Goal: Task Accomplishment & Management: Use online tool/utility

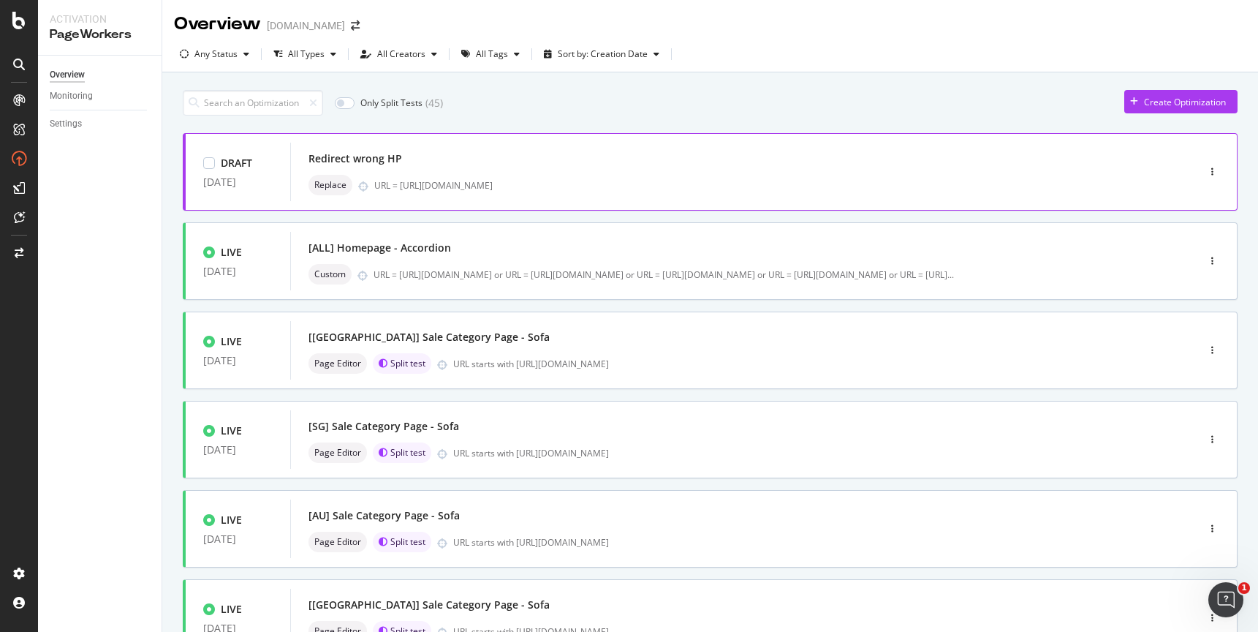
click at [461, 160] on div "Redirect wrong HP" at bounding box center [722, 158] width 827 height 20
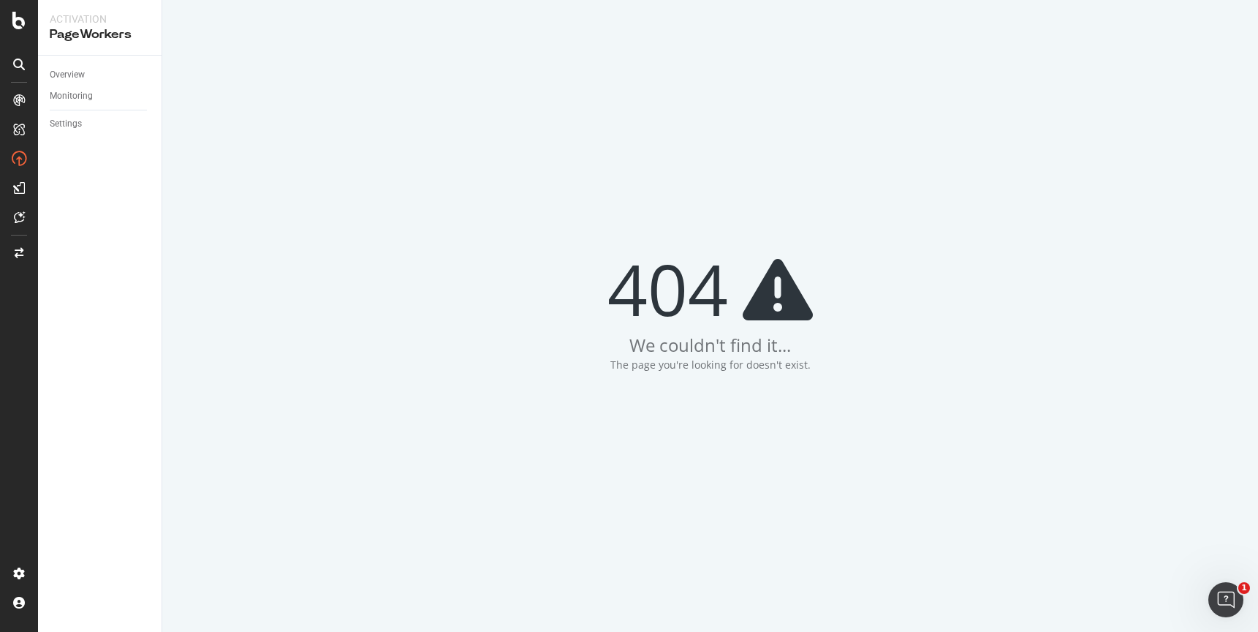
click at [1156, 53] on div "404 We couldn't find it... The page you're looking for doesn't exist." at bounding box center [710, 316] width 1096 height 632
click at [107, 78] on link "Overview" at bounding box center [101, 74] width 102 height 15
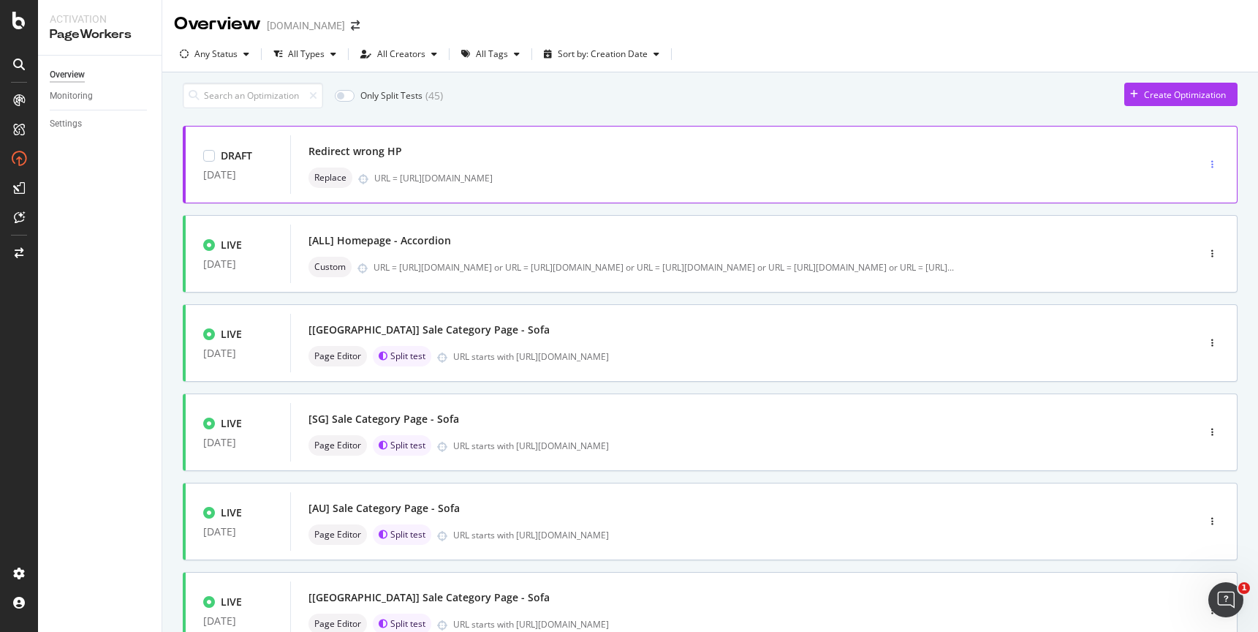
click at [1206, 169] on div "button" at bounding box center [1213, 164] width 14 height 9
click at [841, 172] on div "Redirect wrong HP Replace URL = [URL][DOMAIN_NAME]" at bounding box center [722, 164] width 827 height 47
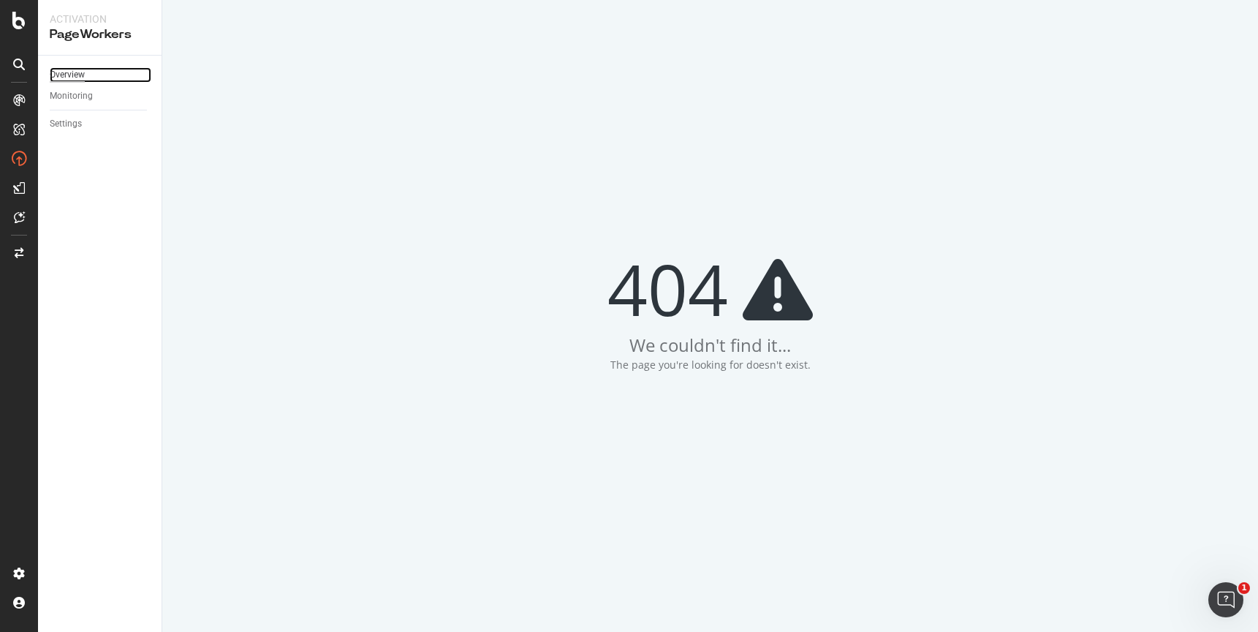
click at [59, 72] on div "Overview" at bounding box center [67, 74] width 35 height 15
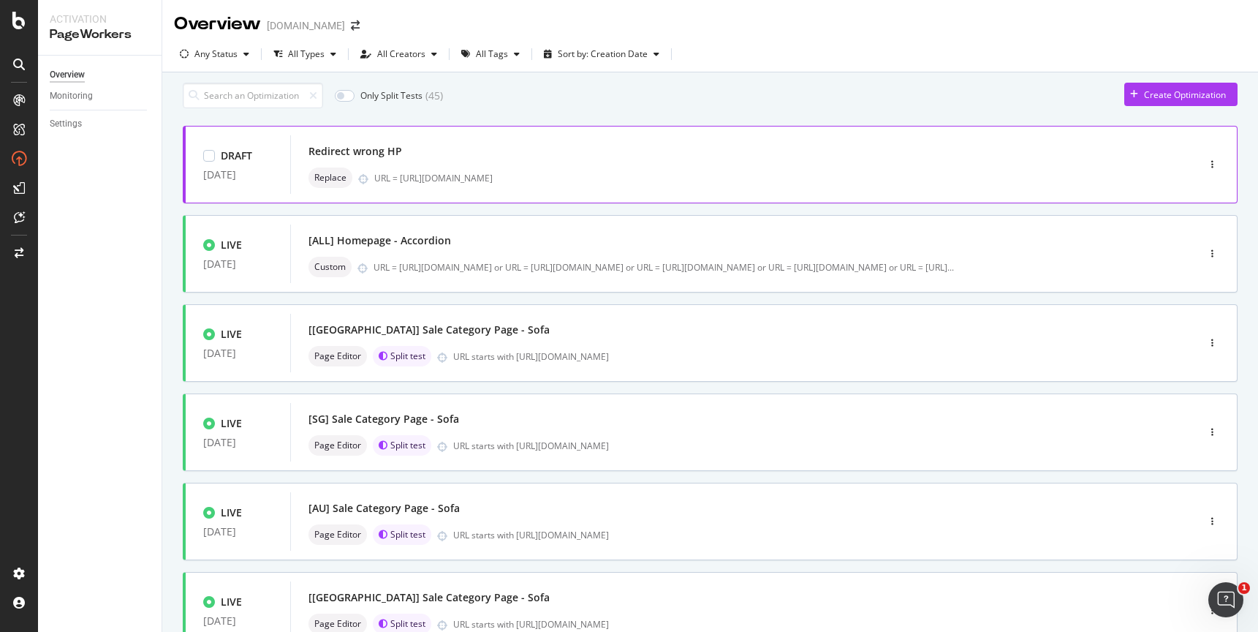
click at [371, 158] on div "Redirect wrong HP" at bounding box center [356, 151] width 94 height 15
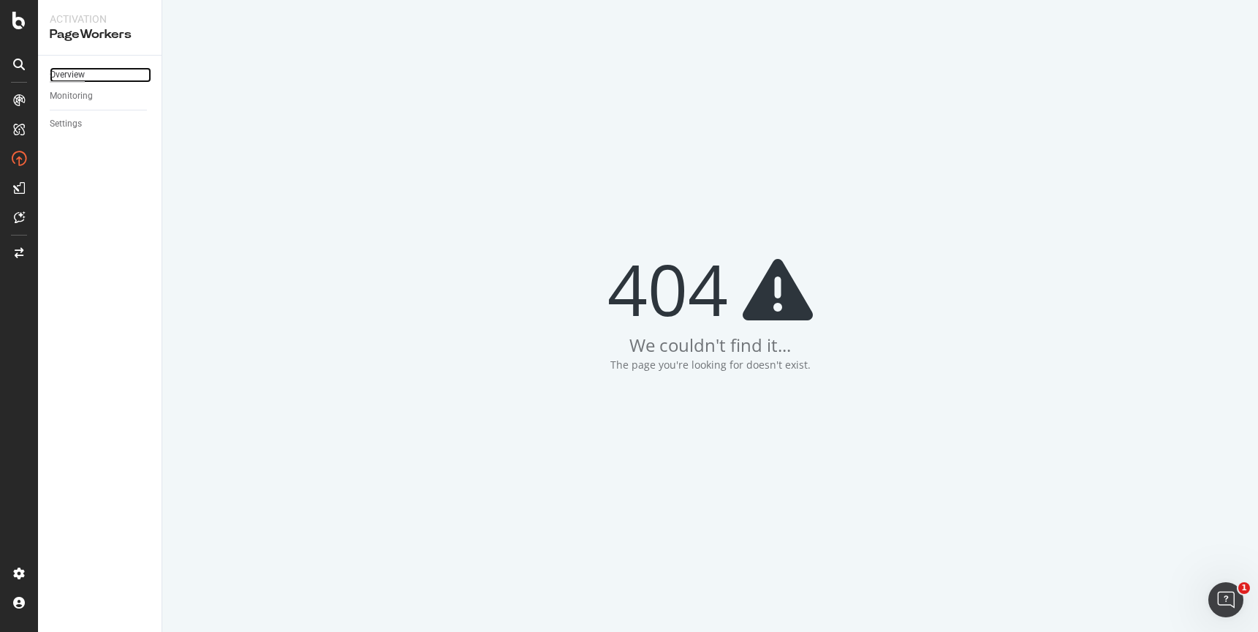
click at [68, 72] on div "Overview" at bounding box center [67, 74] width 35 height 15
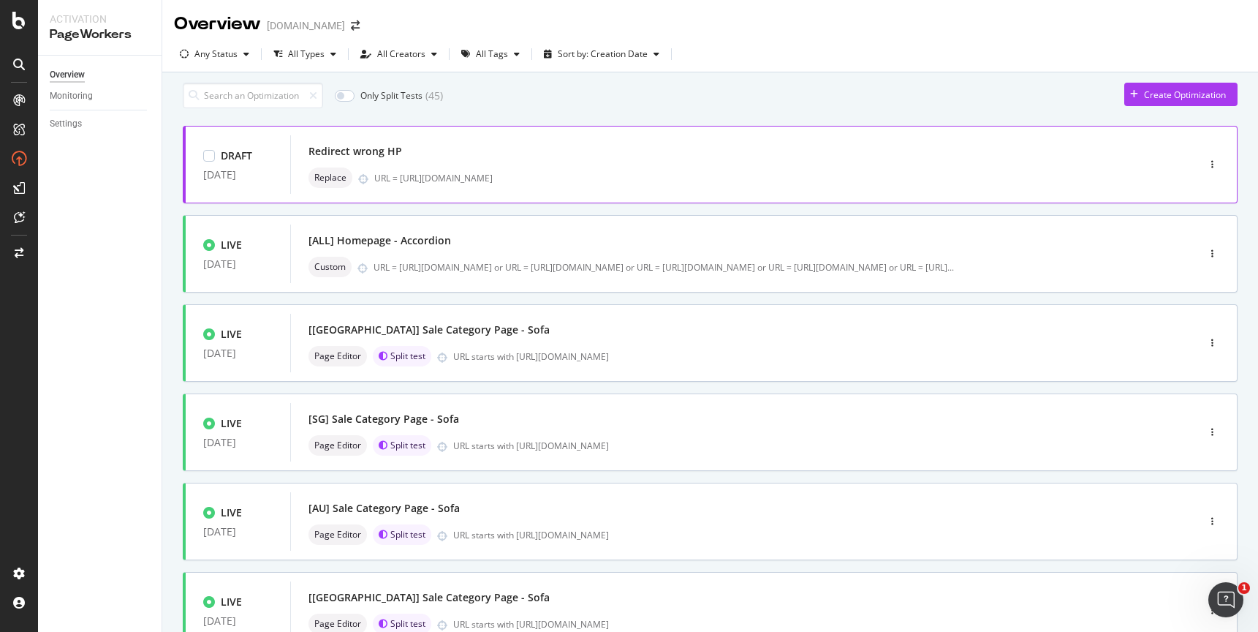
click at [212, 162] on div at bounding box center [209, 156] width 12 height 12
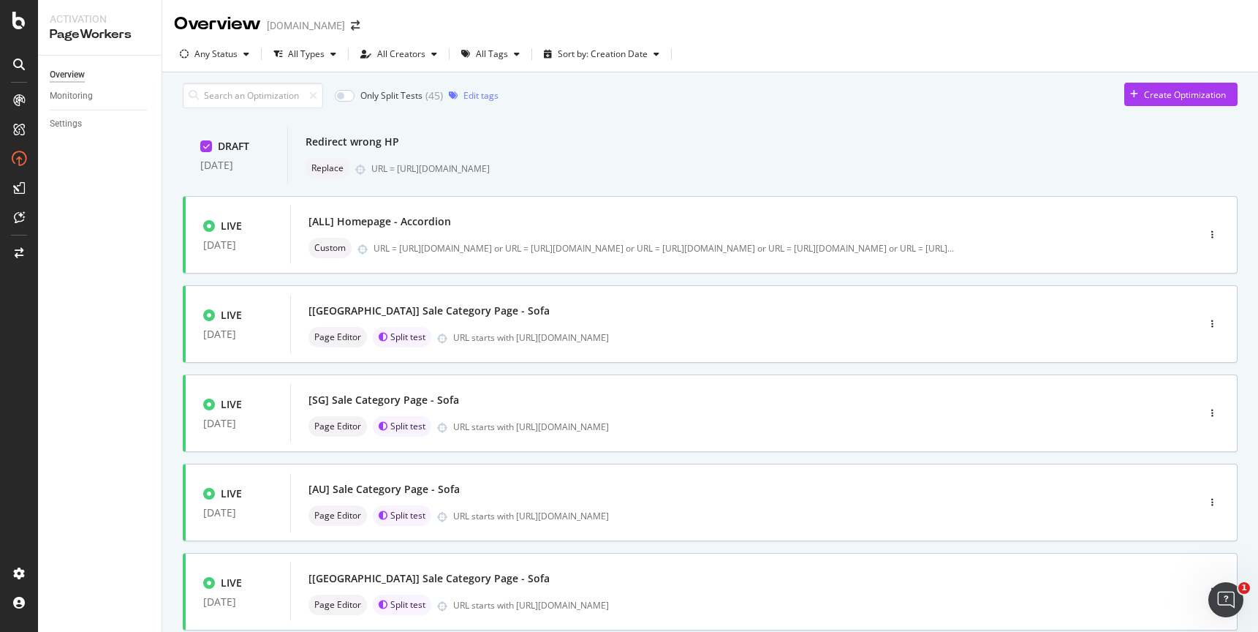
click at [209, 150] on icon at bounding box center [206, 146] width 7 height 7
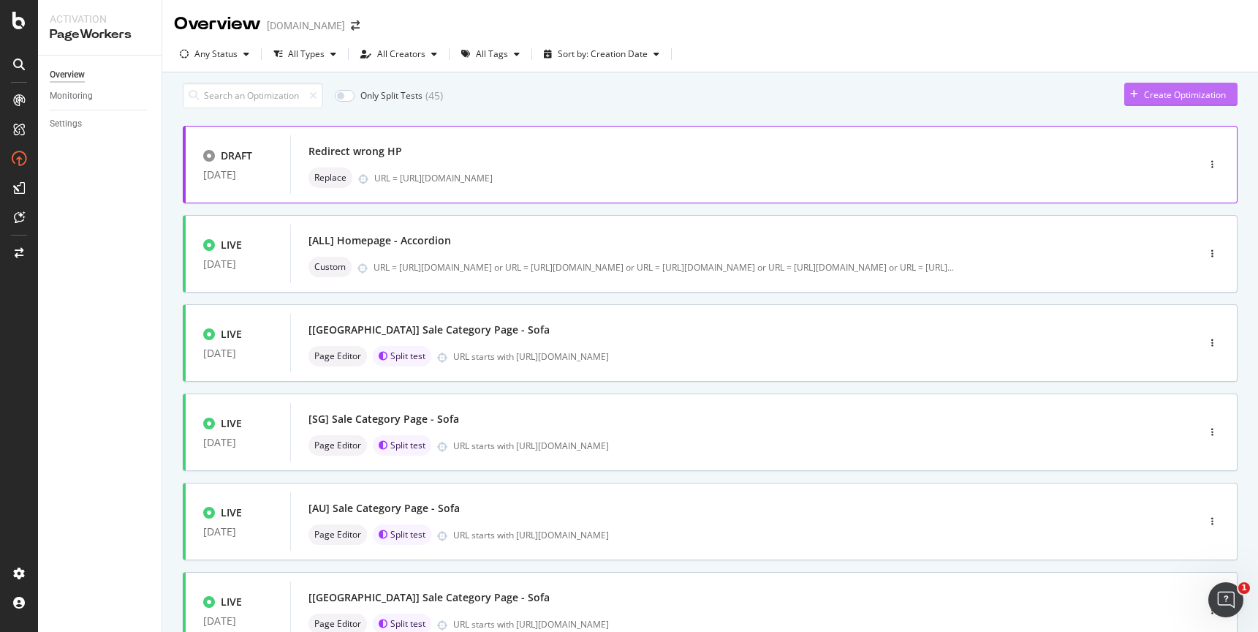
click at [1124, 99] on div "button" at bounding box center [1134, 94] width 20 height 9
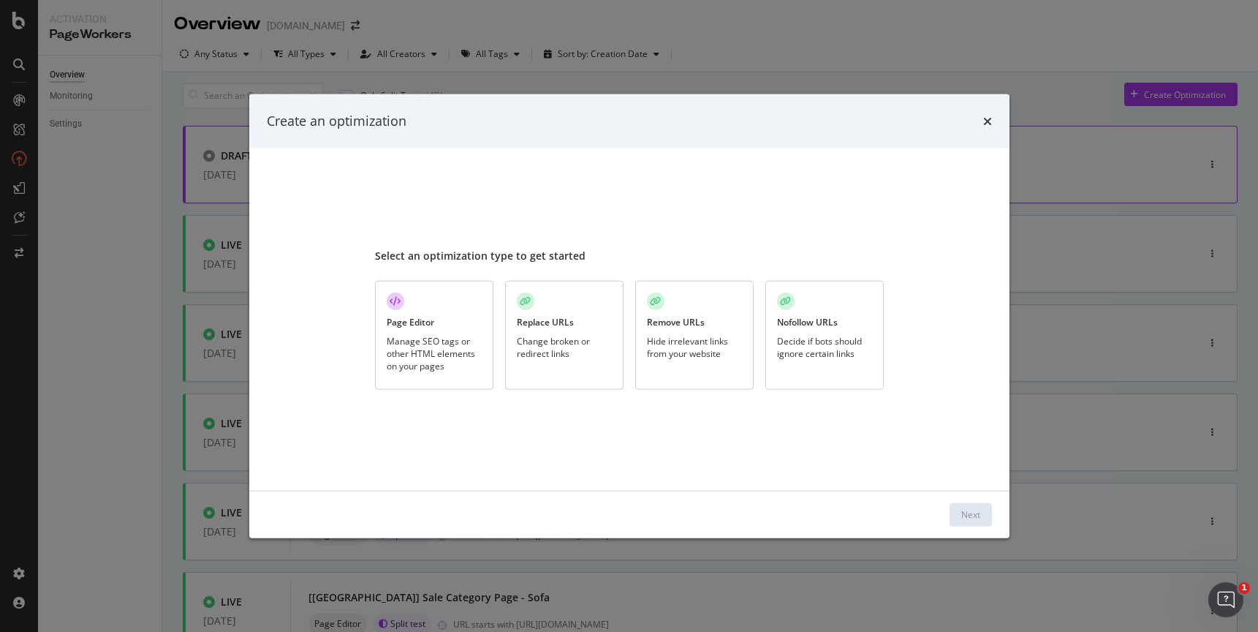
click at [696, 327] on div "Remove URLs" at bounding box center [676, 322] width 58 height 12
click at [966, 514] on div "Next" at bounding box center [970, 514] width 19 height 12
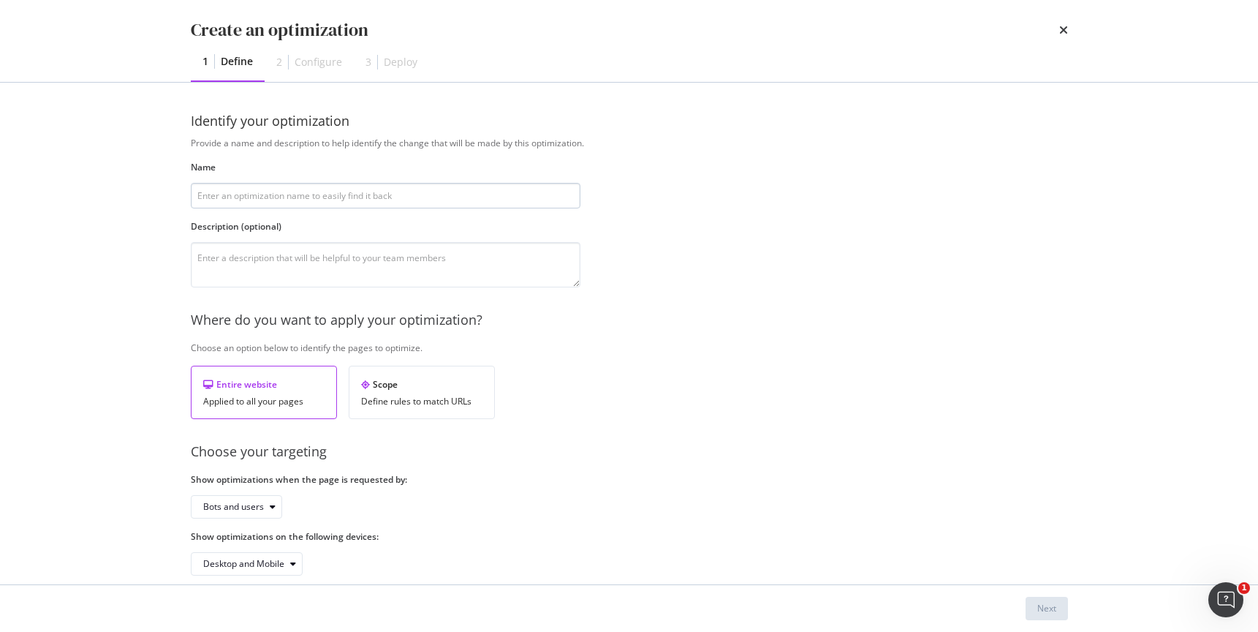
click at [405, 197] on input "modal" at bounding box center [386, 196] width 390 height 26
type input "Remove Homepage"
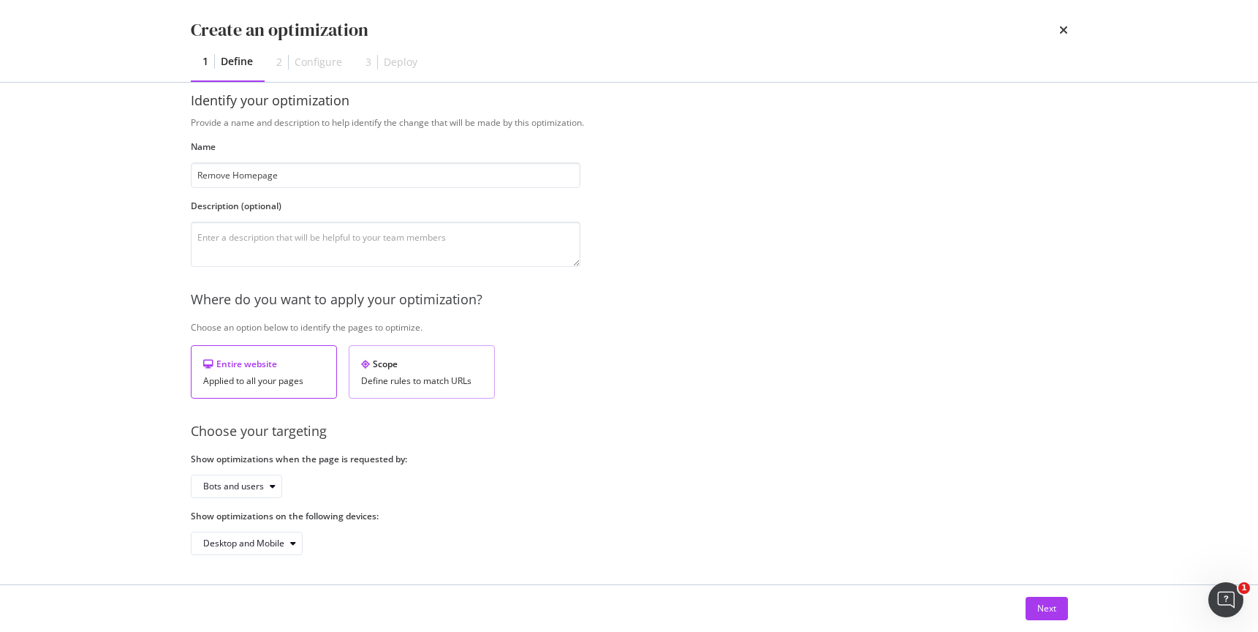
click at [450, 370] on div "Scope" at bounding box center [421, 364] width 121 height 12
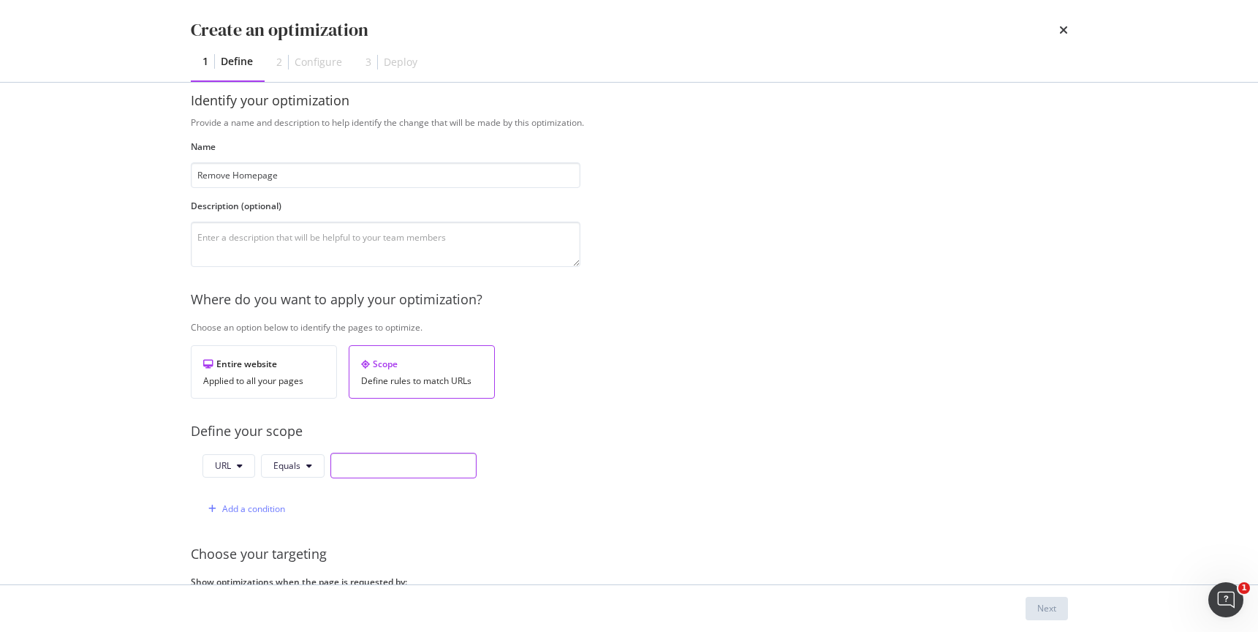
click at [377, 469] on input "modal" at bounding box center [403, 466] width 146 height 26
paste input "[URL][DOMAIN_NAME]"
click at [423, 465] on input "[URL][DOMAIN_NAME]" at bounding box center [403, 466] width 146 height 26
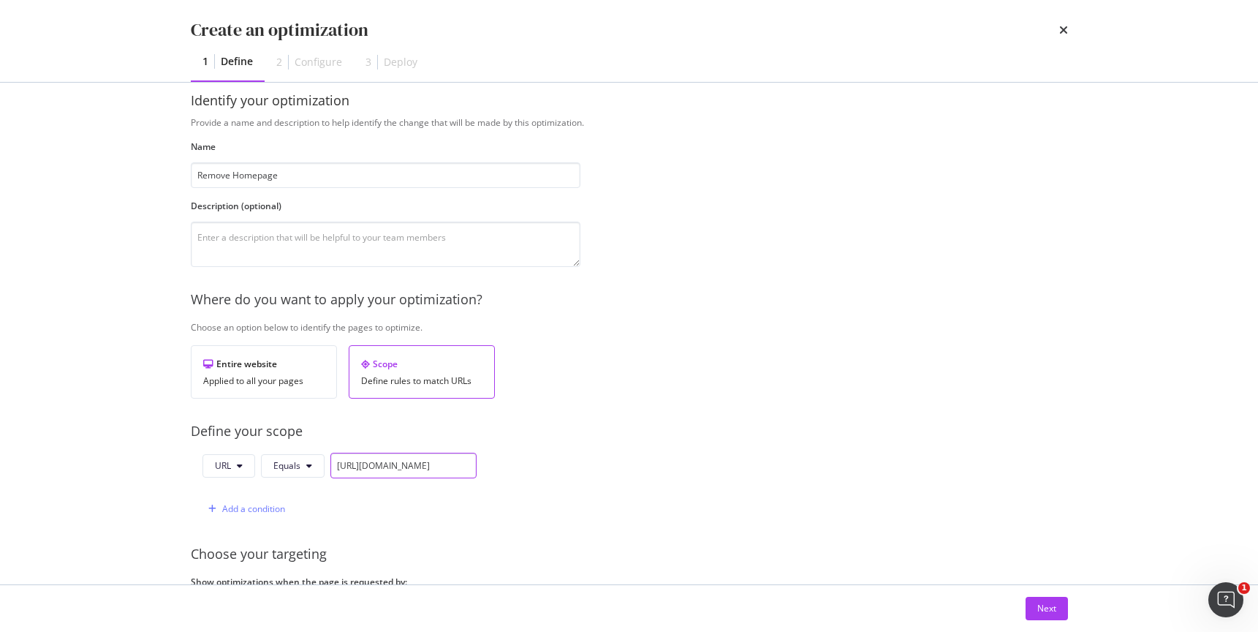
click at [423, 465] on input "[URL][DOMAIN_NAME]" at bounding box center [403, 466] width 146 height 26
paste input "[DOMAIN_NAME][URL]"
type input "[URL][DOMAIN_NAME]"
click at [1036, 605] on button "Next" at bounding box center [1047, 608] width 42 height 23
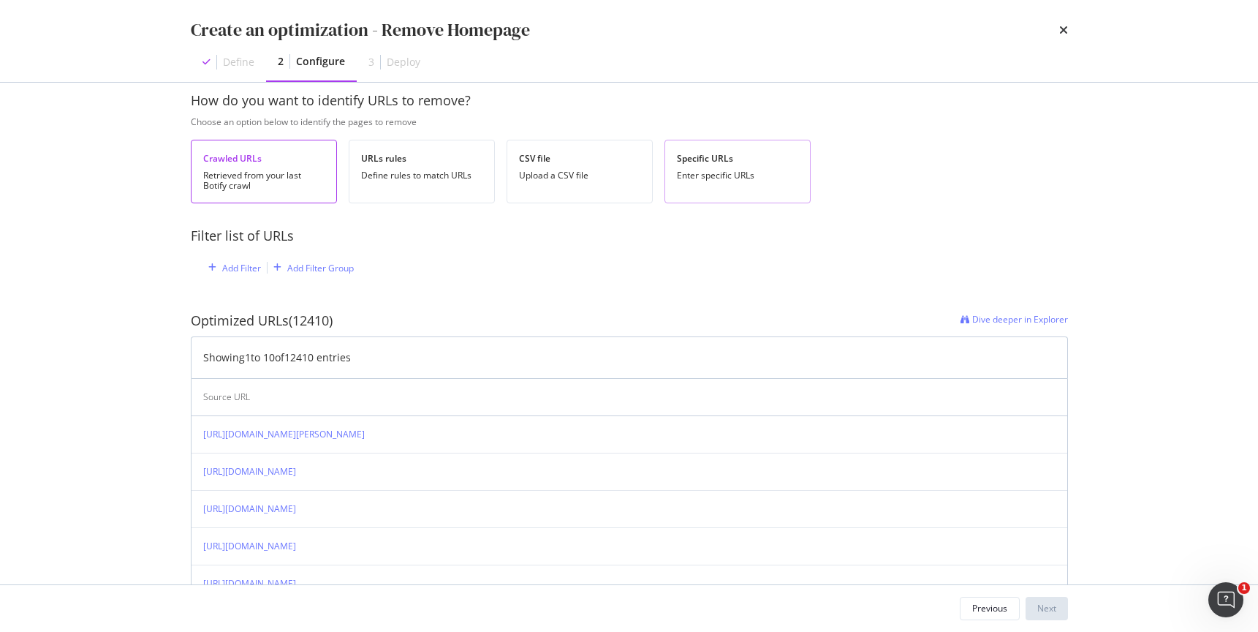
click at [713, 176] on div "Enter specific URLs" at bounding box center [737, 175] width 121 height 10
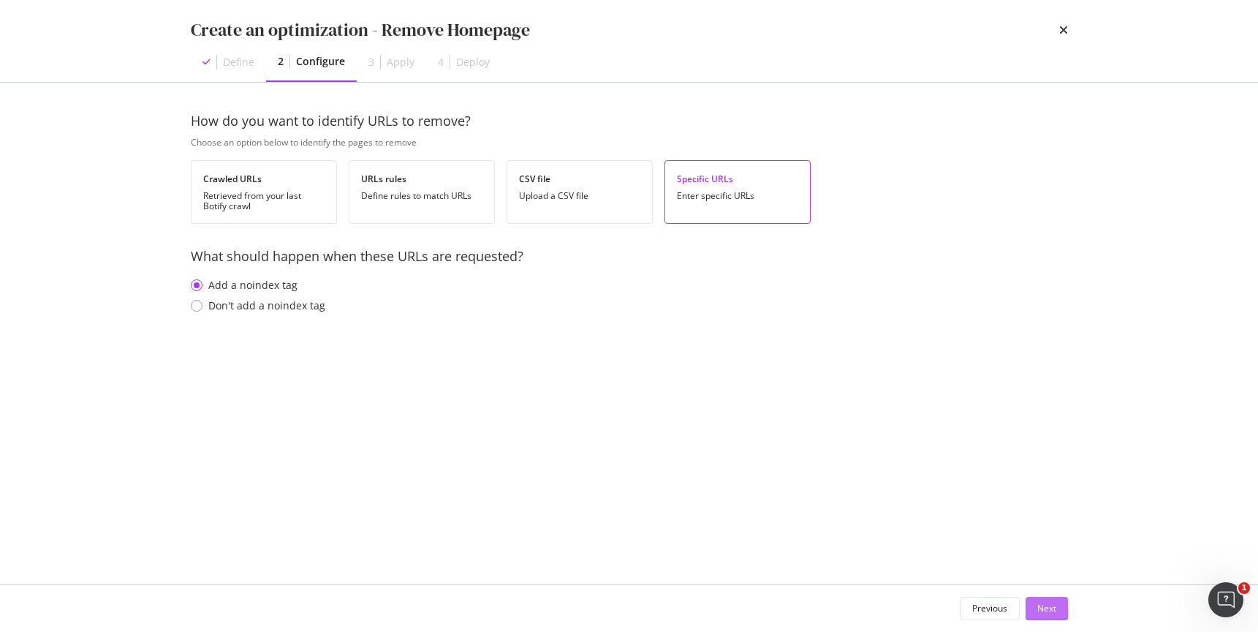
click at [1043, 605] on div "Next" at bounding box center [1046, 608] width 19 height 12
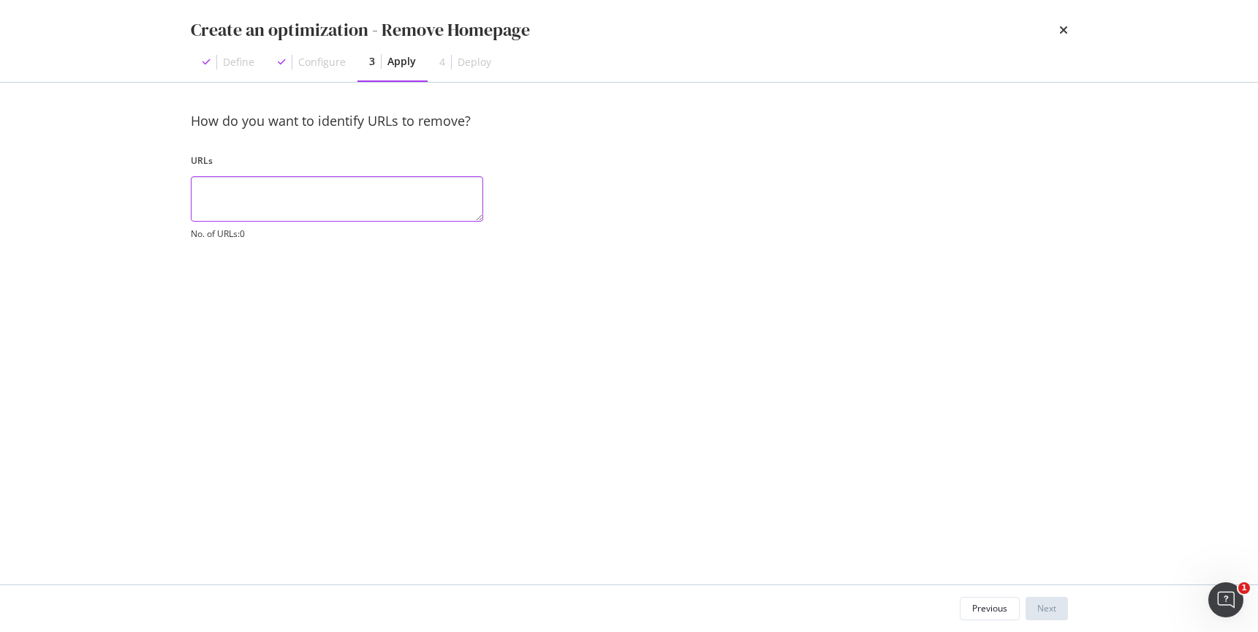
click at [368, 192] on textarea "modal" at bounding box center [337, 198] width 292 height 45
paste textarea "[URL][DOMAIN_NAME]"
type textarea "[URL][DOMAIN_NAME]"
click at [1038, 613] on div "Next" at bounding box center [1046, 608] width 19 height 12
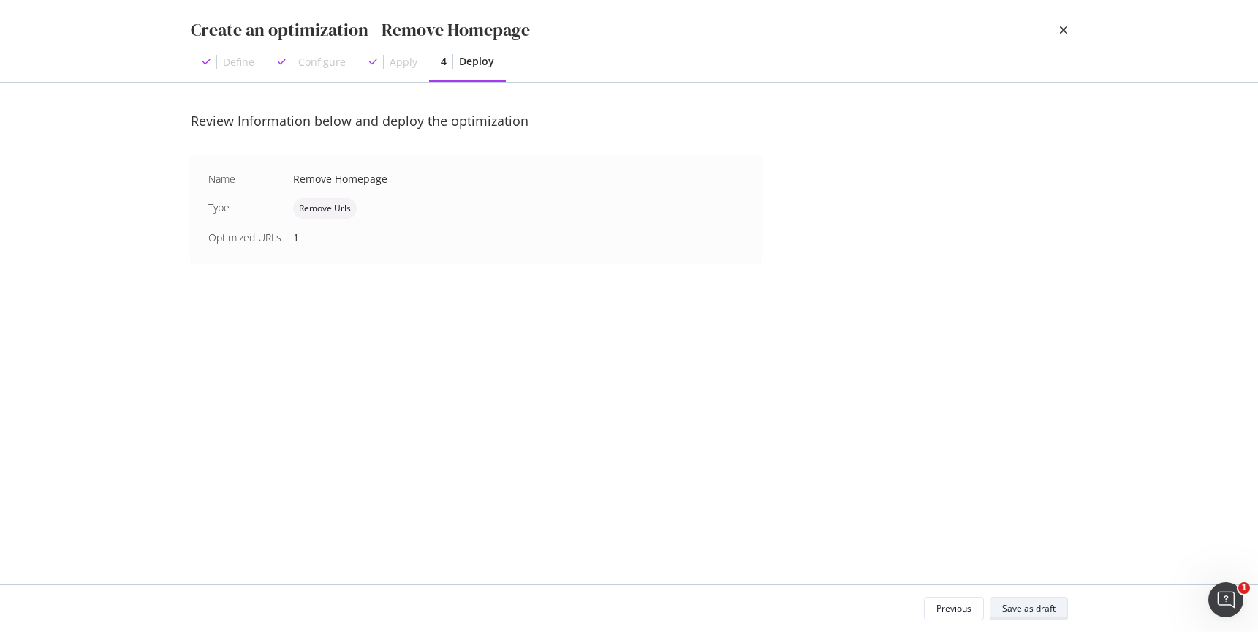
click at [1040, 603] on div "Save as draft" at bounding box center [1028, 608] width 53 height 12
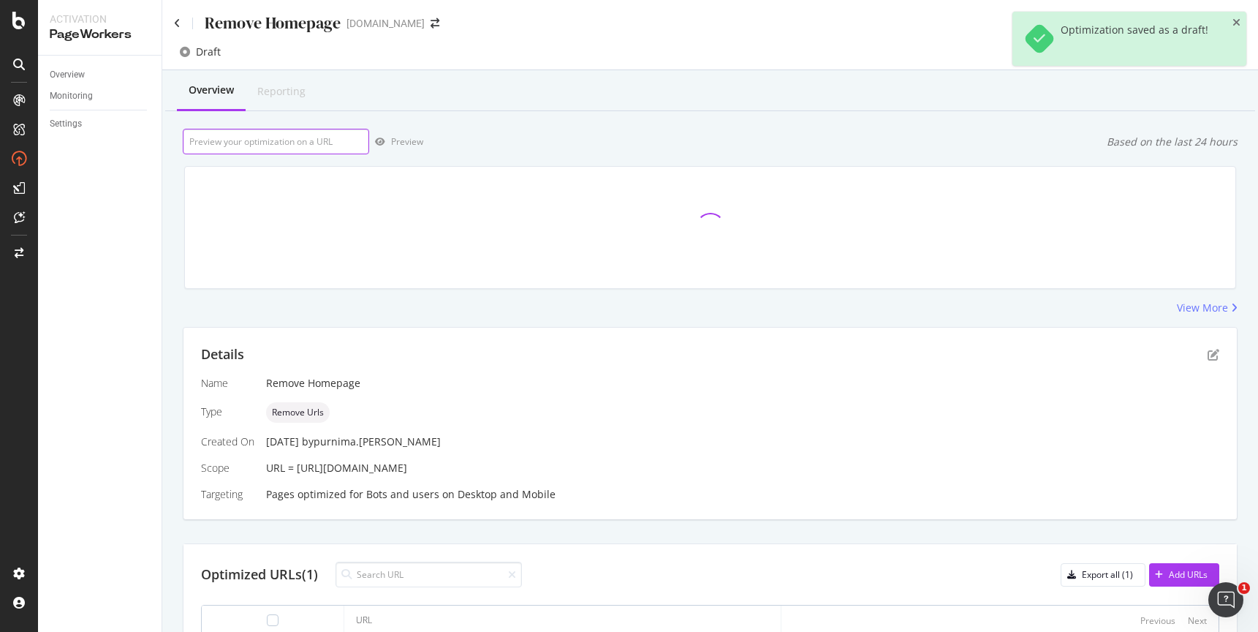
click at [303, 143] on input "url" at bounding box center [276, 142] width 186 height 26
paste input "[URL][DOMAIN_NAME]"
type input "[URL][DOMAIN_NAME]"
click at [397, 142] on div "Preview" at bounding box center [407, 141] width 32 height 12
